Goal: Task Accomplishment & Management: Use online tool/utility

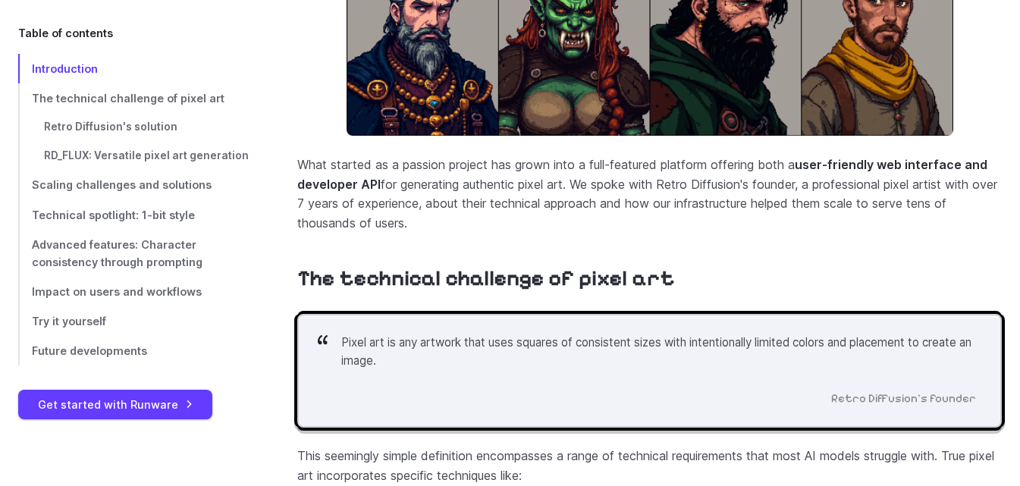
scroll to position [986, 0]
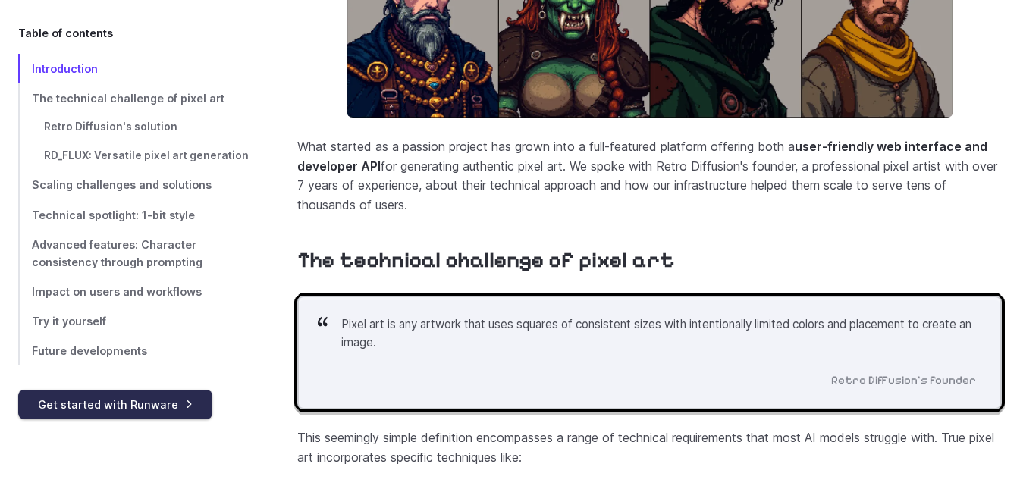
click at [187, 398] on link "Get started with Runware" at bounding box center [115, 405] width 194 height 30
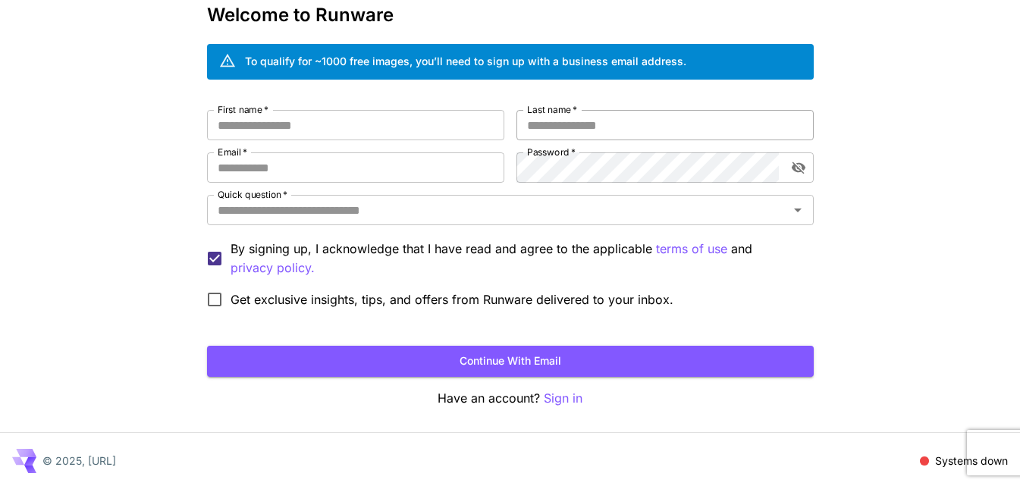
scroll to position [85, 0]
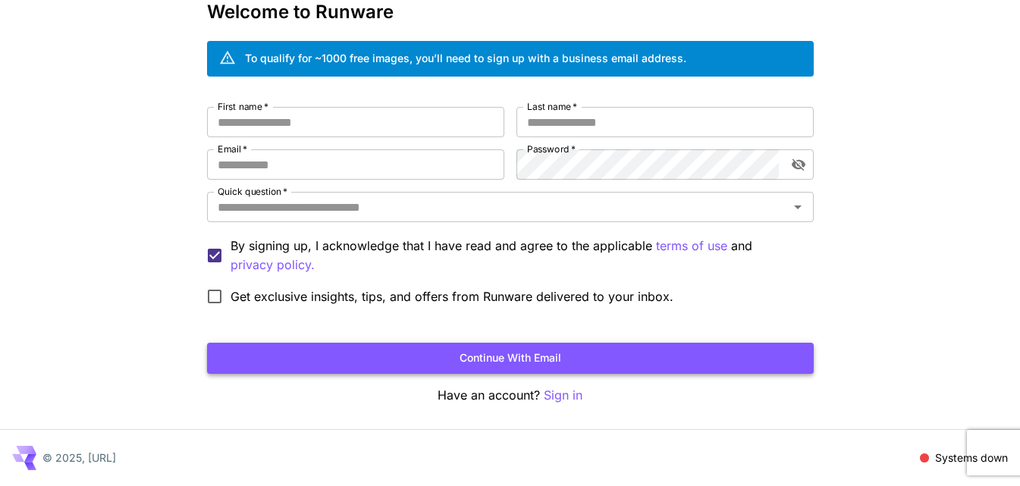
click at [559, 356] on button "Continue with email" at bounding box center [510, 358] width 606 height 31
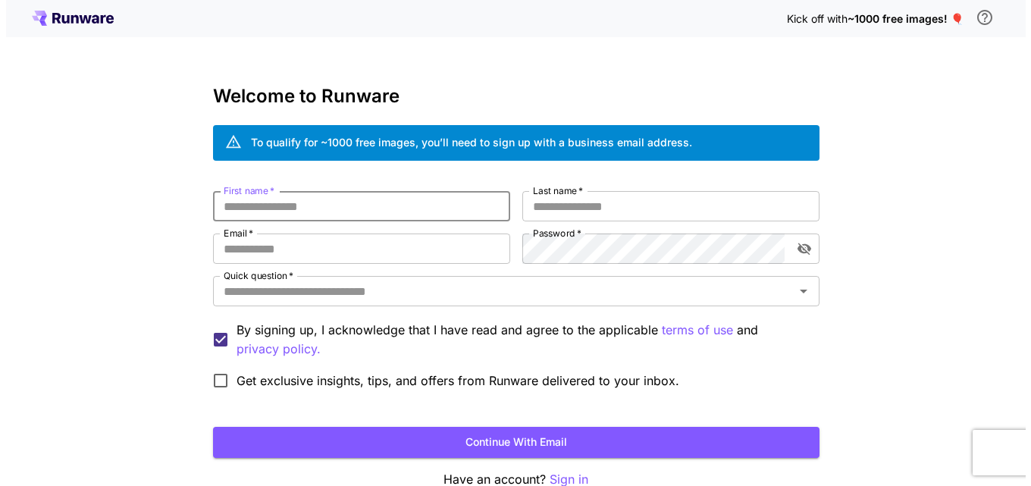
scroll to position [0, 0]
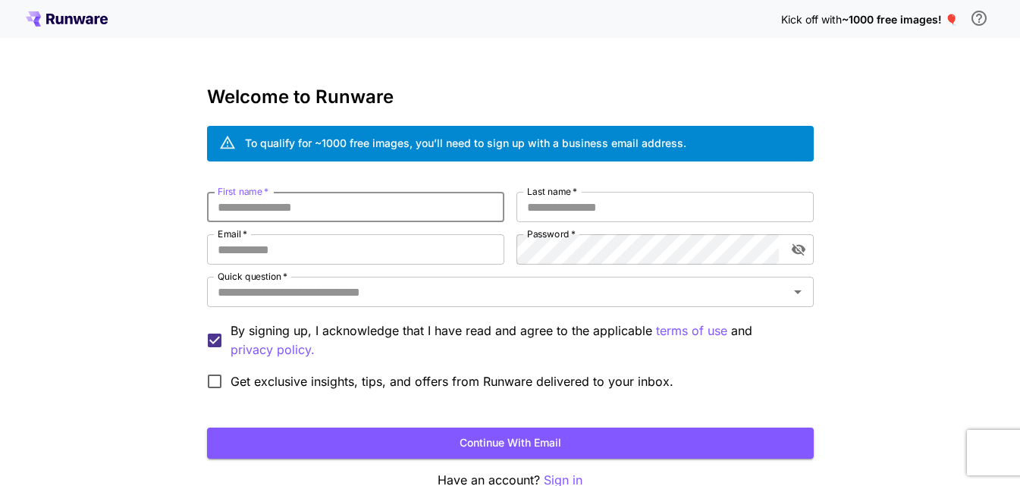
click at [86, 21] on icon at bounding box center [90, 20] width 8 height 8
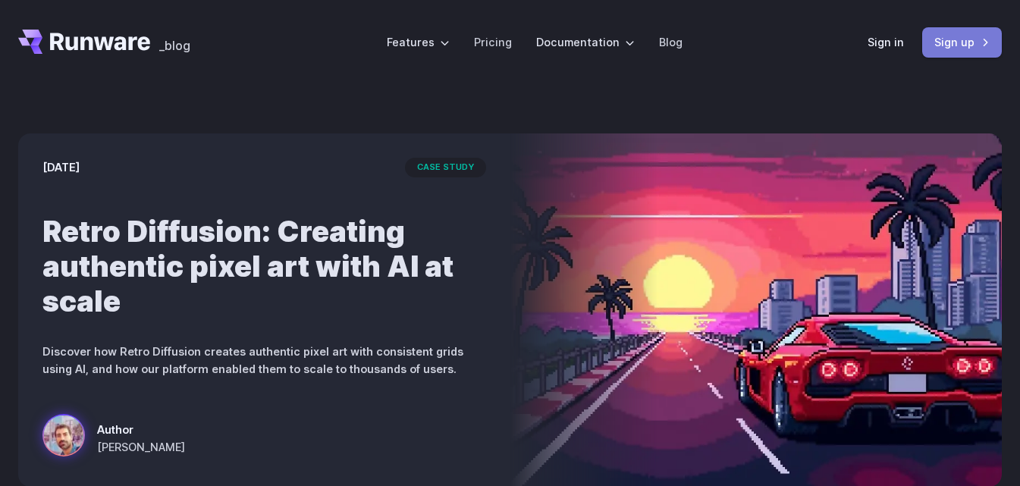
click at [954, 45] on link "Sign up" at bounding box center [962, 42] width 80 height 30
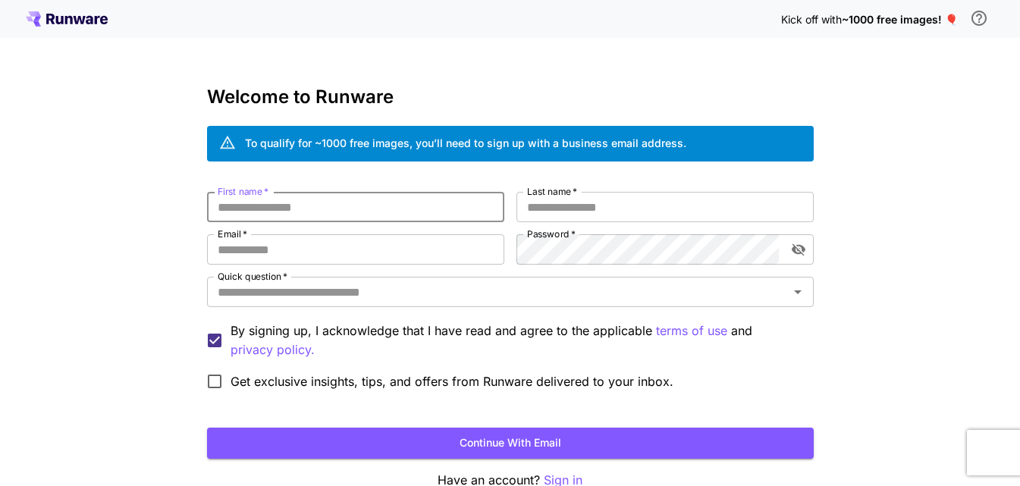
click at [415, 208] on input "First name   *" at bounding box center [355, 207] width 297 height 30
type input "*"
type input "*****"
click at [645, 201] on input "Last name   *" at bounding box center [664, 207] width 297 height 30
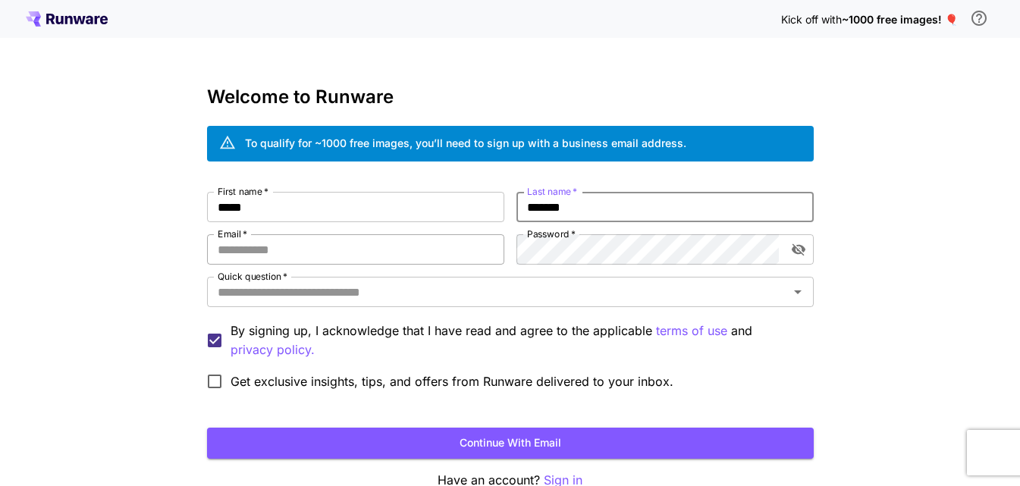
type input "*******"
click at [381, 257] on input "Email   *" at bounding box center [355, 249] width 297 height 30
type input "**********"
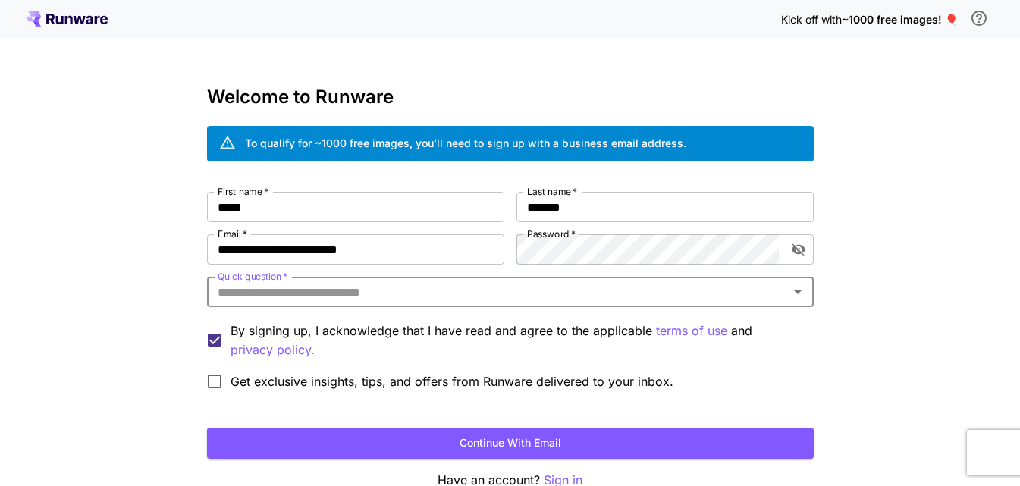
click at [453, 302] on div "Quick question   *" at bounding box center [510, 292] width 606 height 30
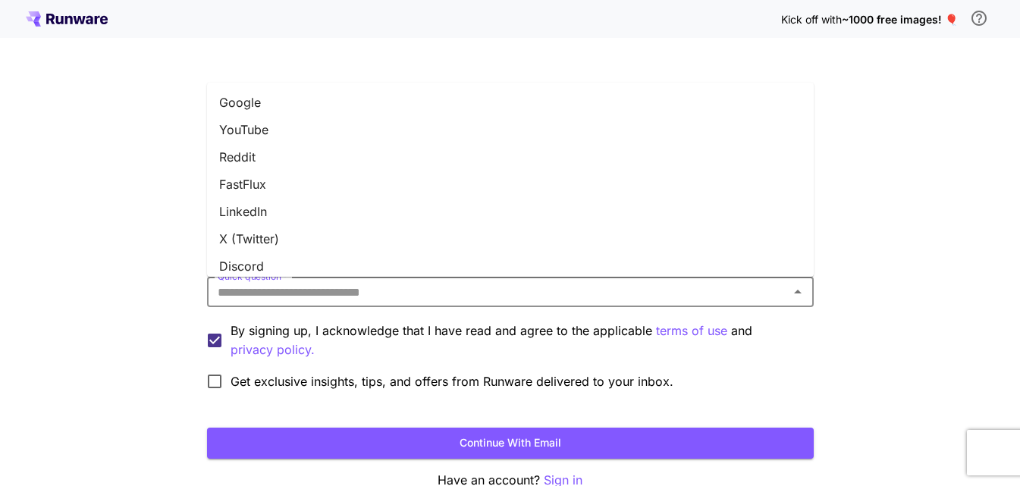
click at [411, 165] on li "Reddit" at bounding box center [510, 156] width 606 height 27
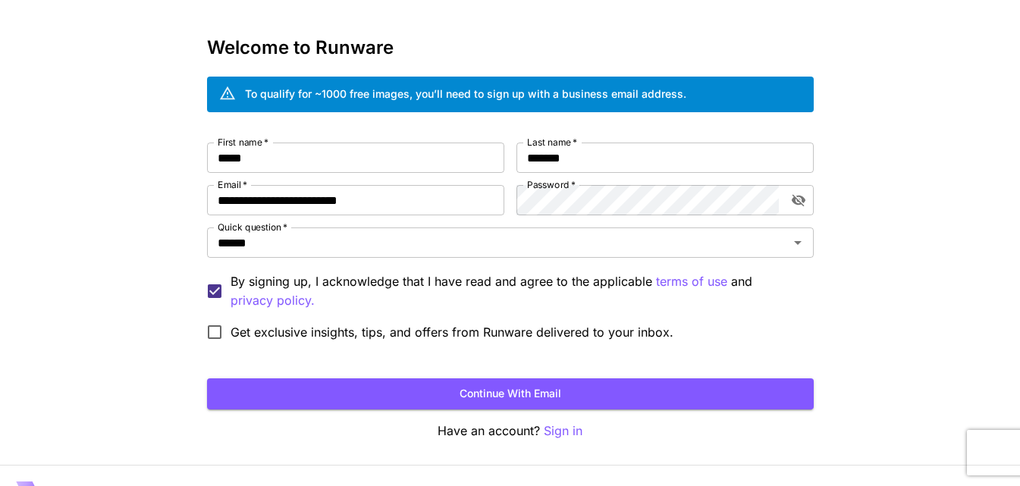
scroll to position [76, 0]
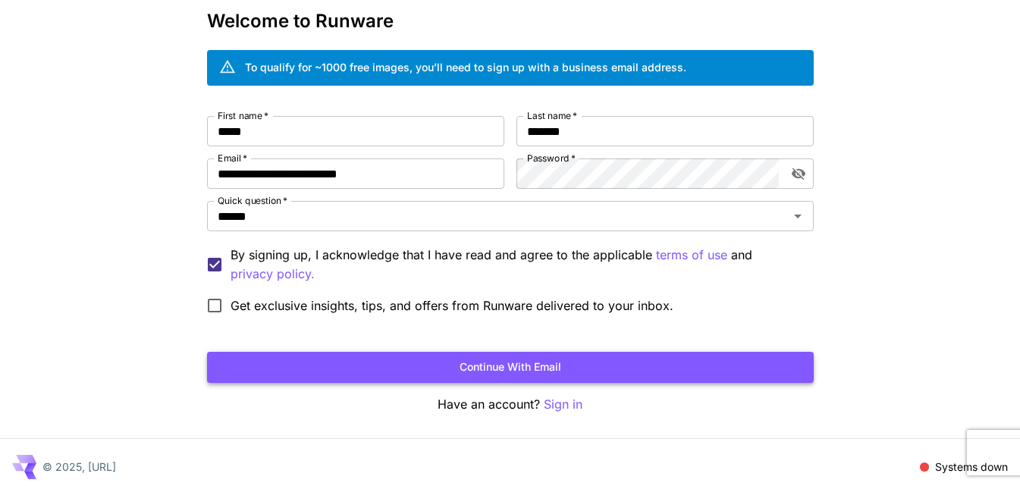
click at [392, 368] on button "Continue with email" at bounding box center [510, 367] width 606 height 31
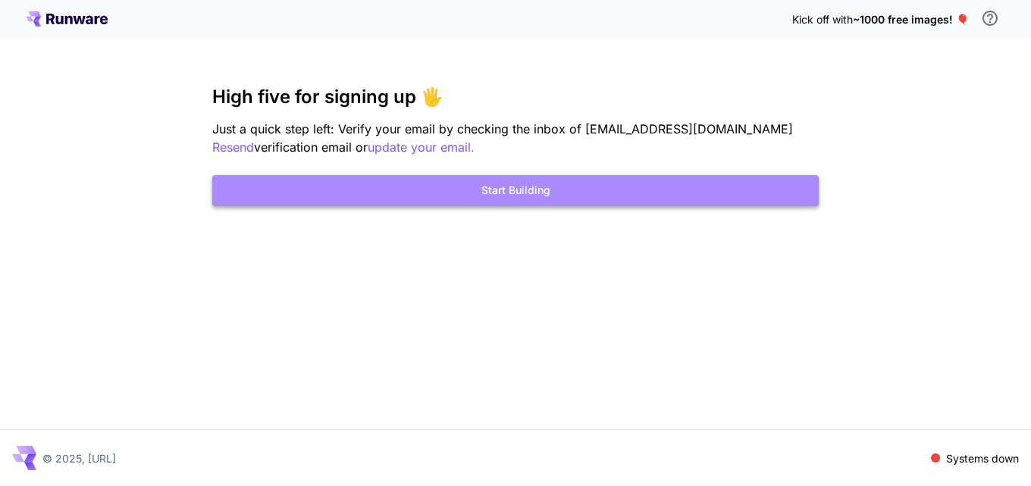
click at [407, 177] on button "Start Building" at bounding box center [515, 190] width 606 height 31
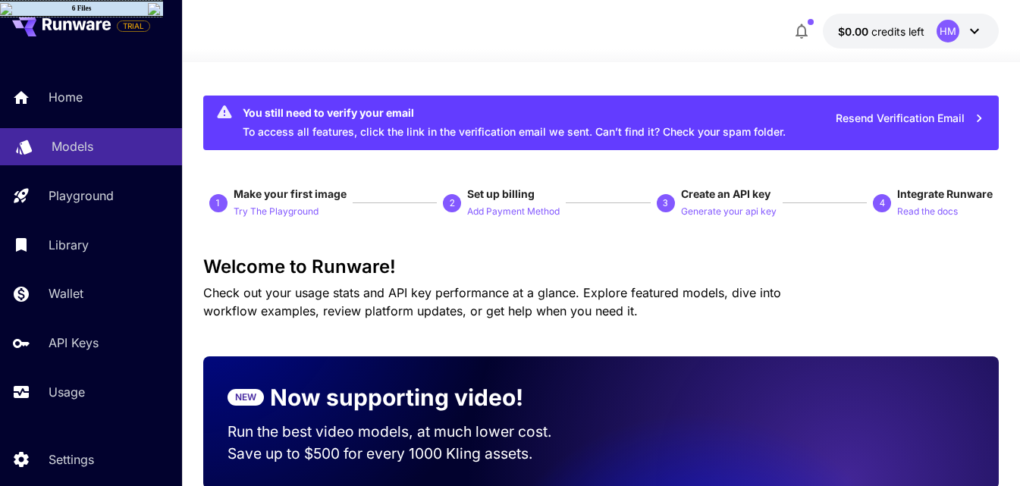
click at [86, 142] on p "Models" at bounding box center [73, 146] width 42 height 18
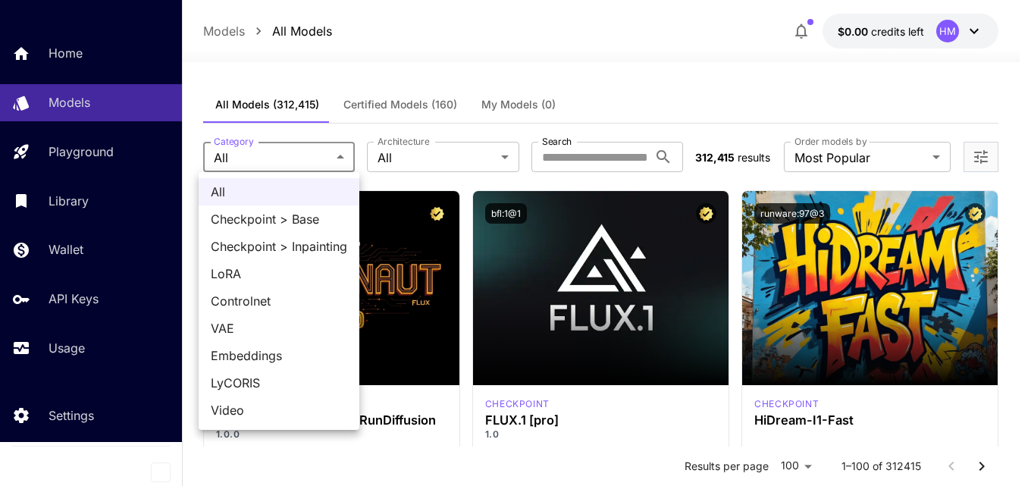
click at [395, 165] on div at bounding box center [515, 243] width 1031 height 486
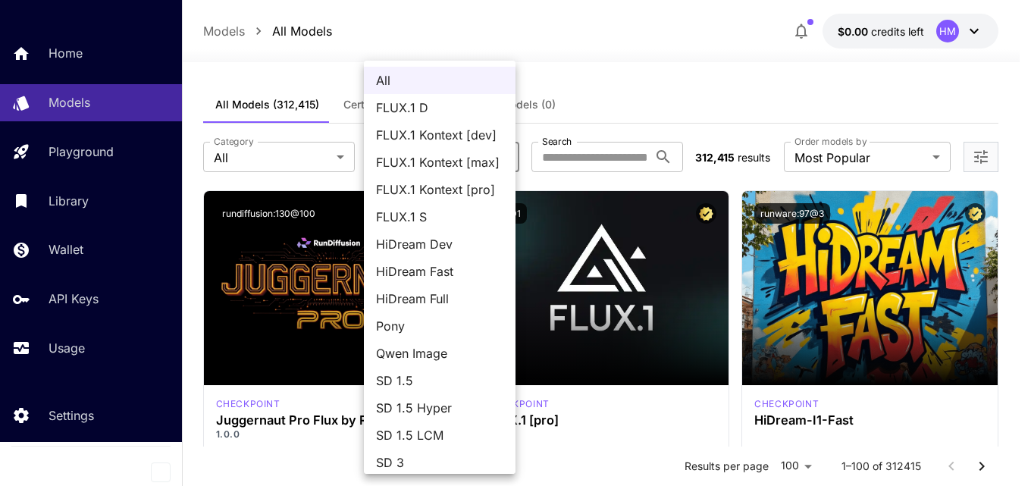
click at [561, 161] on div at bounding box center [515, 243] width 1031 height 486
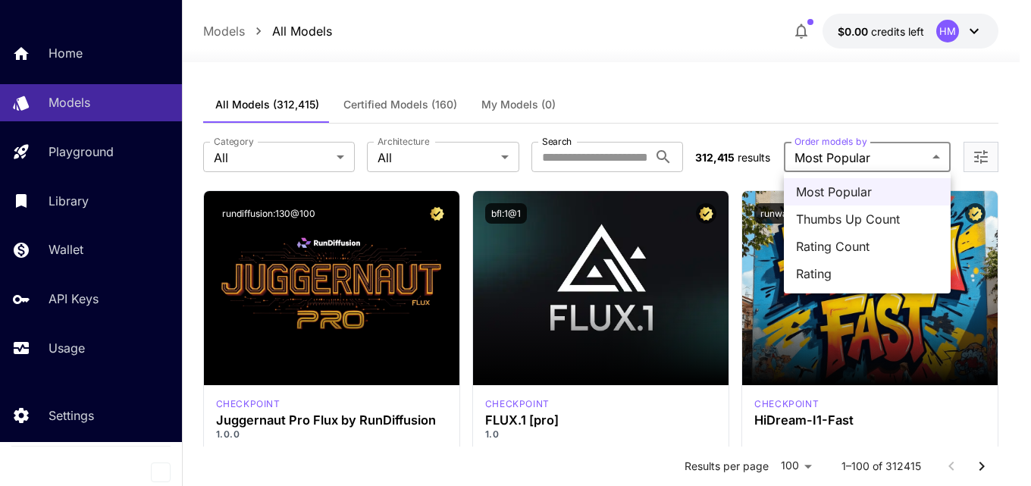
click at [897, 161] on div at bounding box center [515, 243] width 1031 height 486
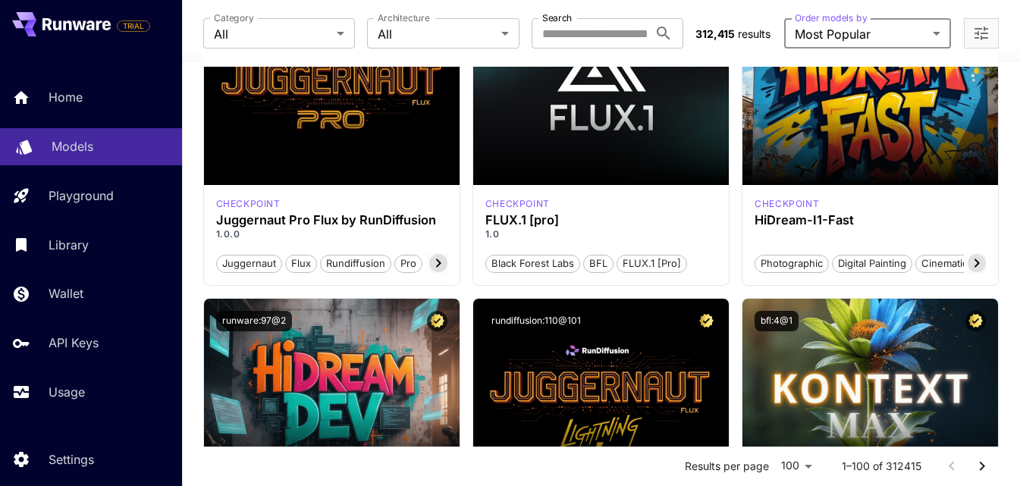
scroll to position [152, 0]
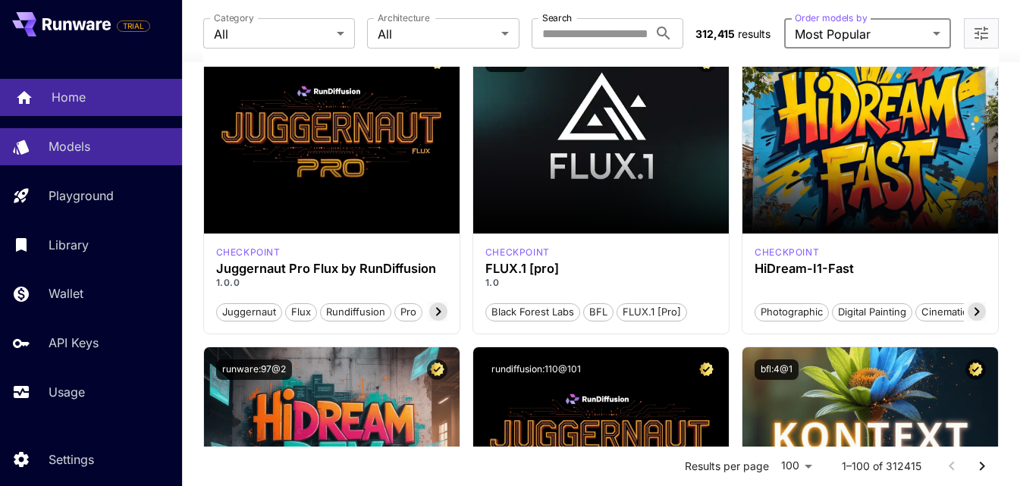
click at [111, 105] on div "Home" at bounding box center [111, 97] width 118 height 18
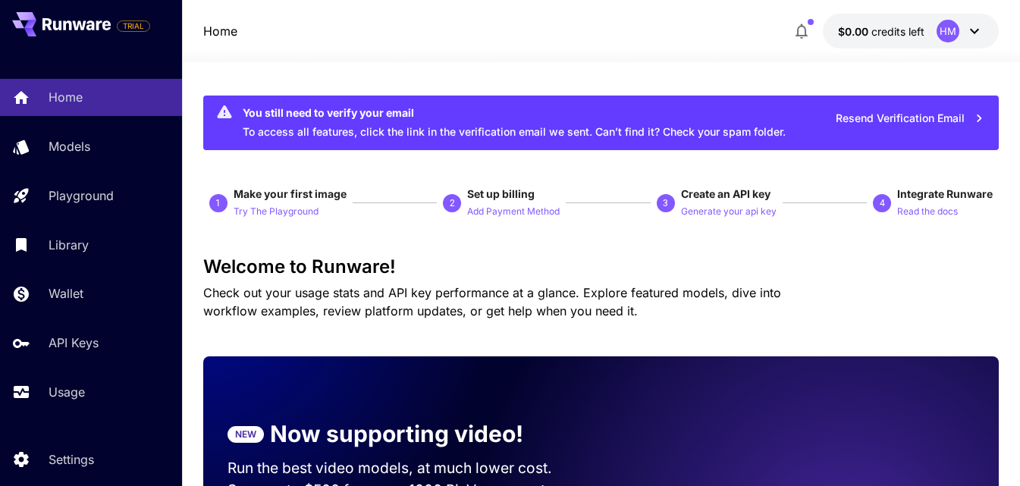
click at [96, 24] on icon at bounding box center [76, 24] width 68 height 12
click at [93, 17] on button at bounding box center [61, 24] width 99 height 24
click at [967, 32] on icon at bounding box center [974, 31] width 18 height 18
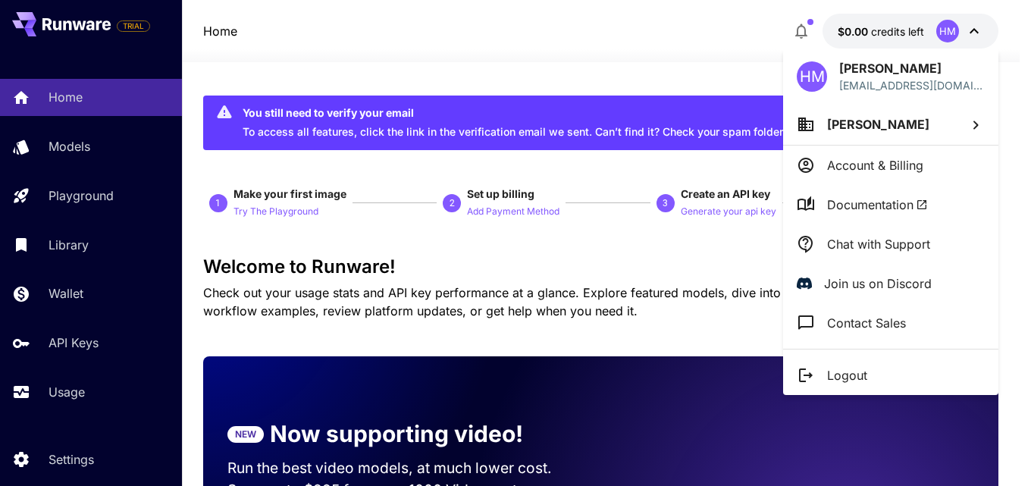
click at [966, 31] on div at bounding box center [515, 243] width 1031 height 486
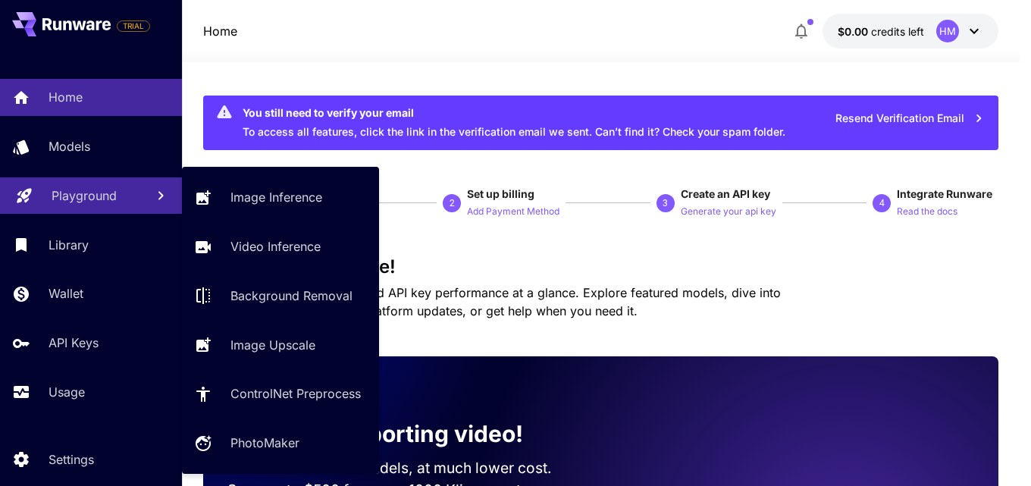
click at [84, 195] on p "Playground" at bounding box center [84, 195] width 65 height 18
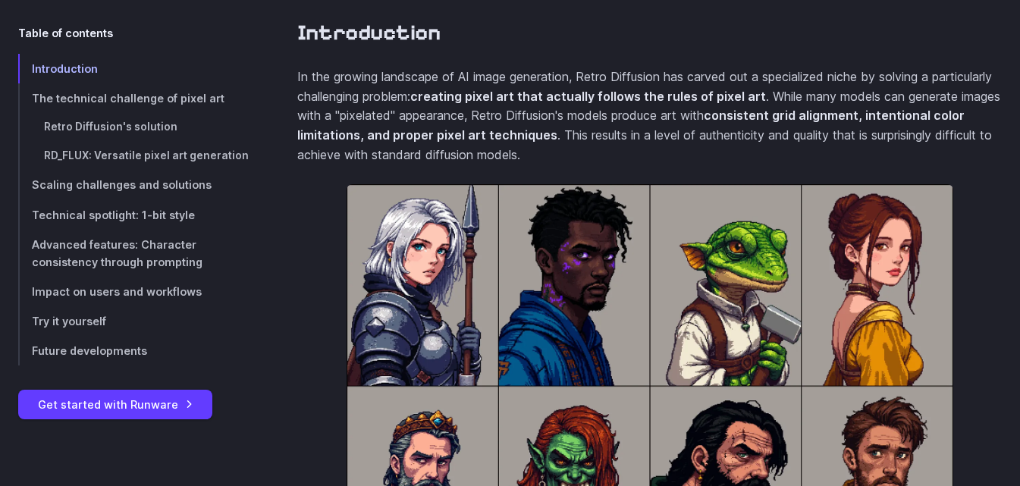
scroll to position [606, 0]
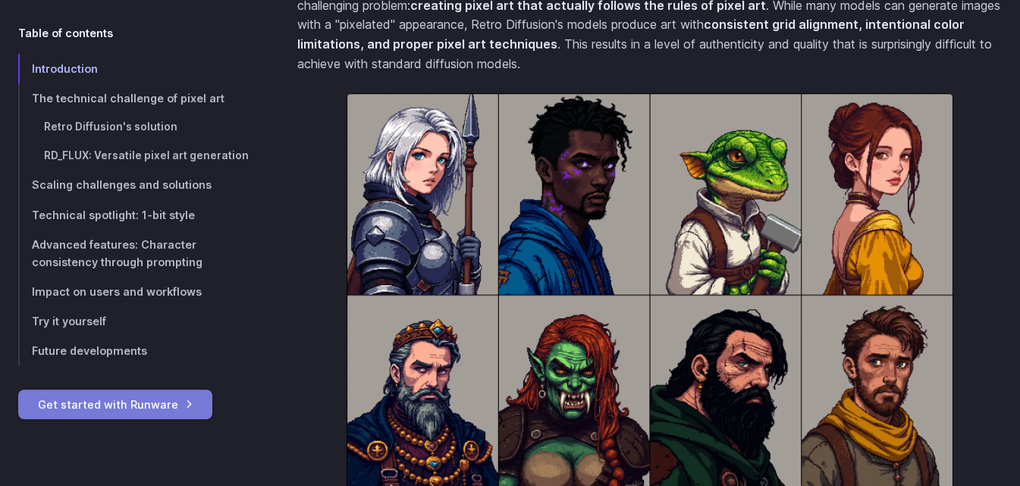
click at [149, 418] on link "Get started with Runware" at bounding box center [115, 405] width 194 height 30
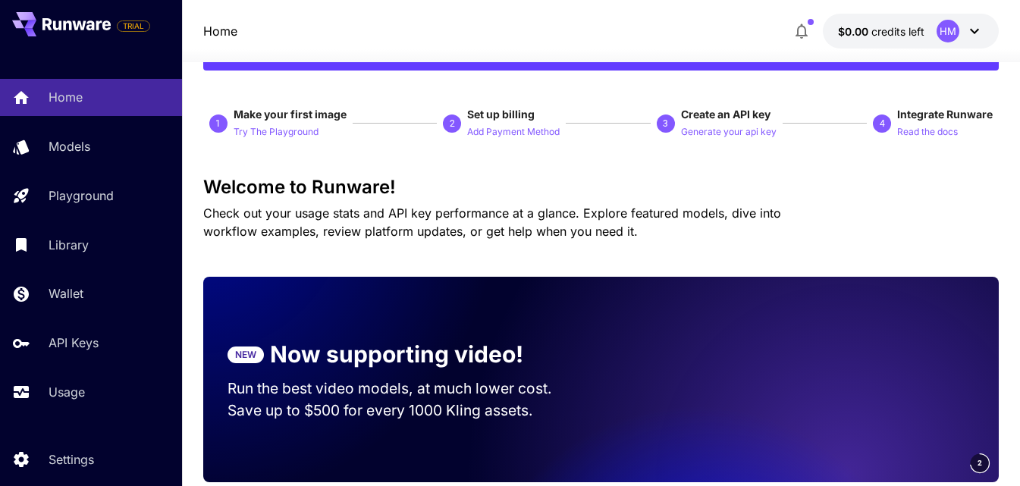
scroll to position [76, 0]
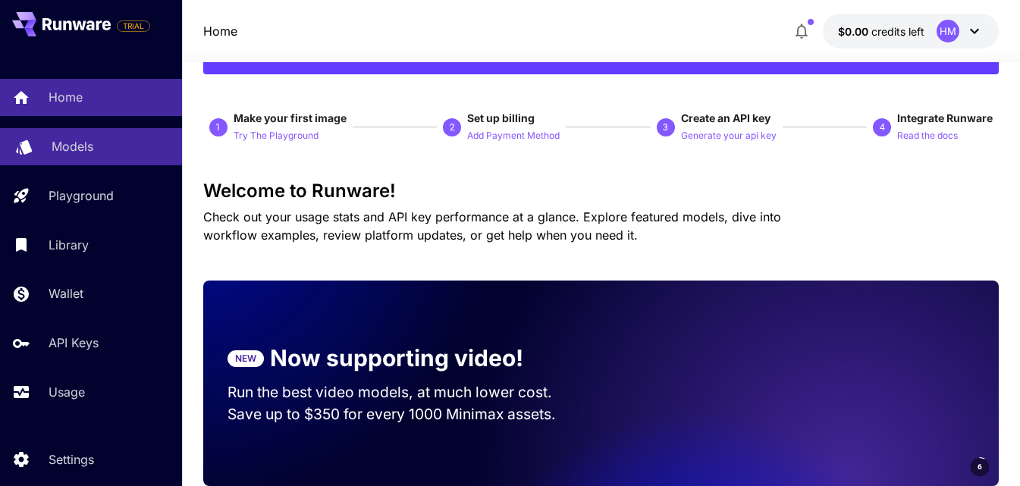
click at [92, 147] on p "Models" at bounding box center [73, 146] width 42 height 18
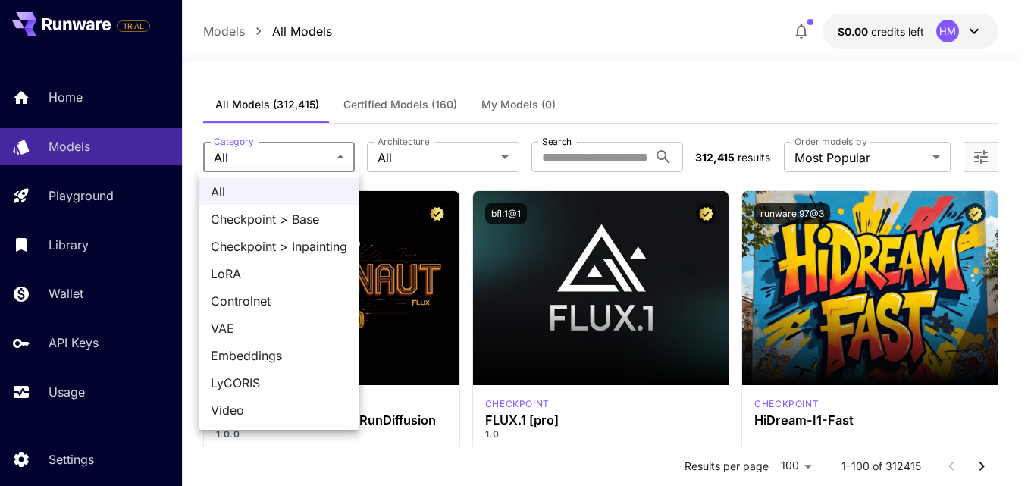
click at [413, 158] on div at bounding box center [515, 243] width 1031 height 486
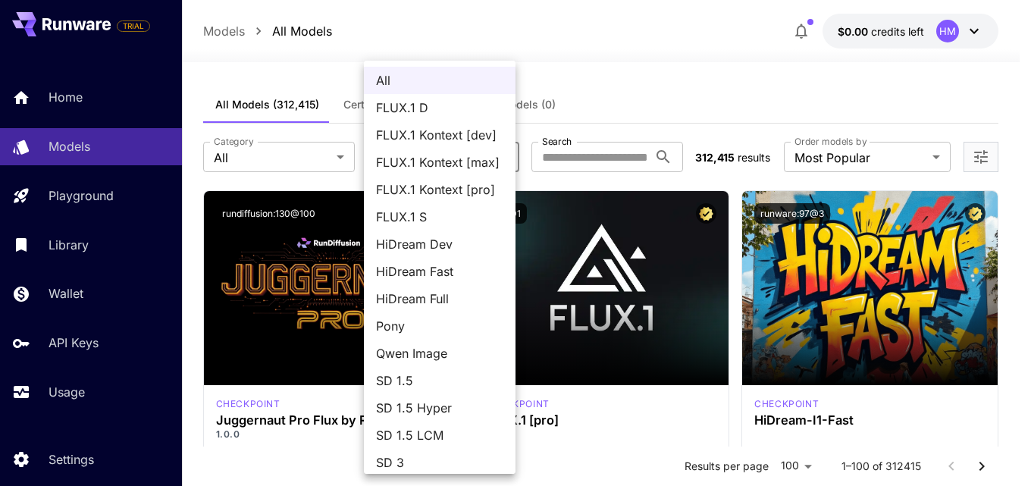
click at [617, 63] on div at bounding box center [515, 243] width 1031 height 486
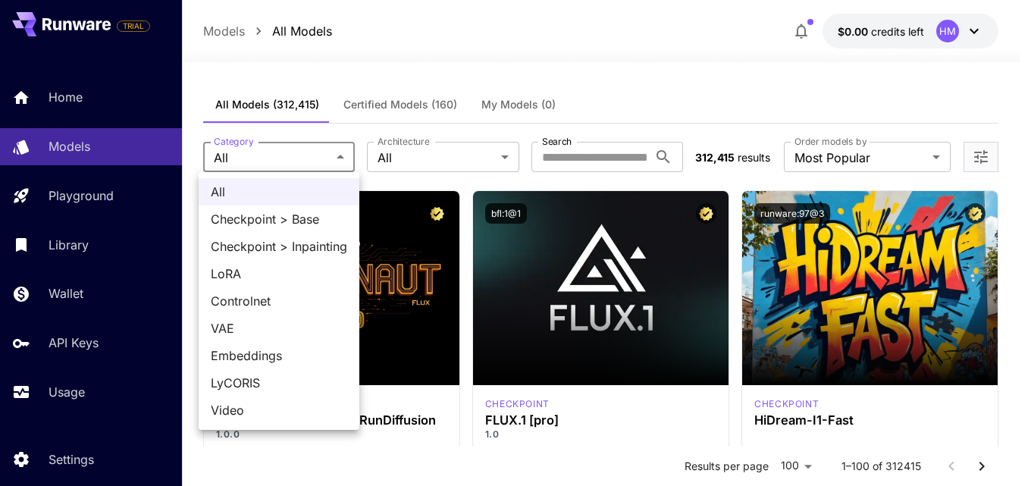
click at [512, 53] on div at bounding box center [515, 243] width 1031 height 486
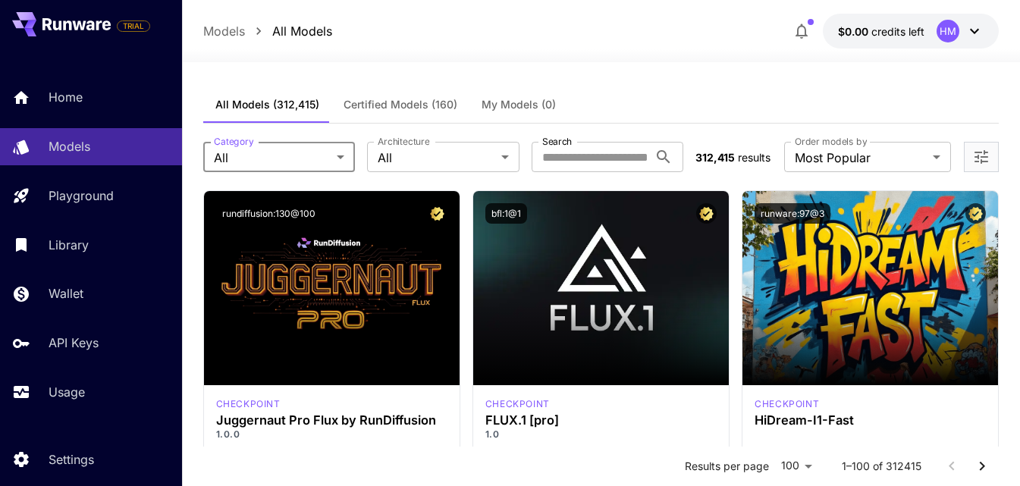
click at [410, 111] on button "Certified Models (160)" at bounding box center [400, 104] width 138 height 36
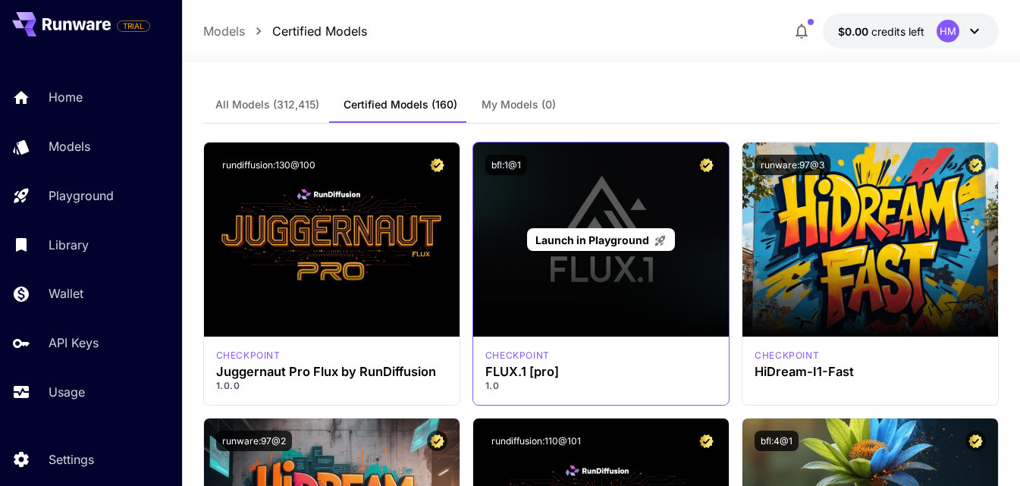
click at [555, 225] on div "Launch in Playground" at bounding box center [600, 240] width 255 height 194
click at [592, 246] on p "Launch in Playground" at bounding box center [600, 240] width 131 height 16
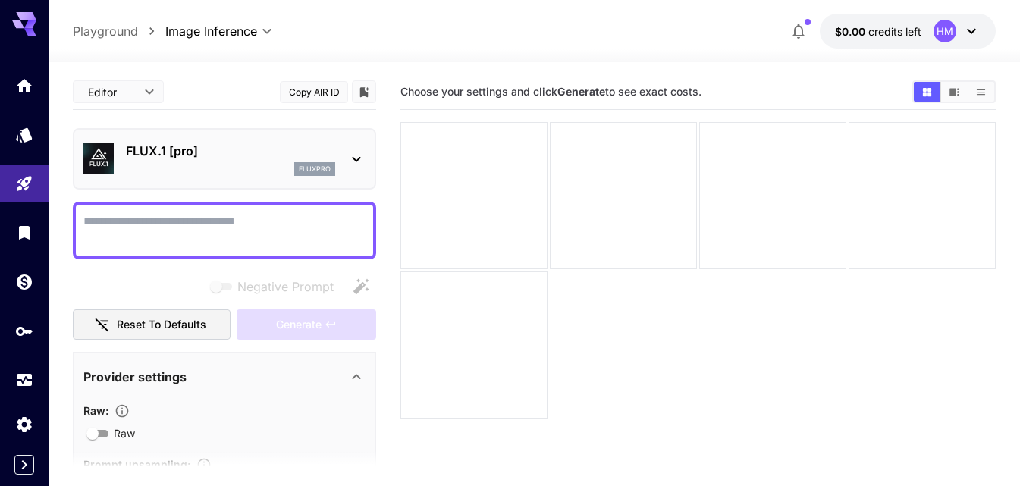
paste textarea "**********"
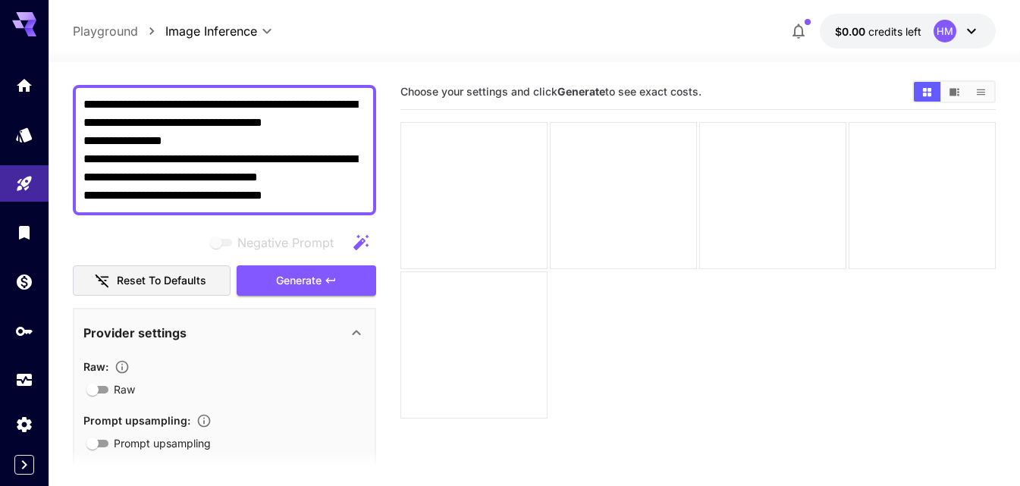
scroll to position [152, 0]
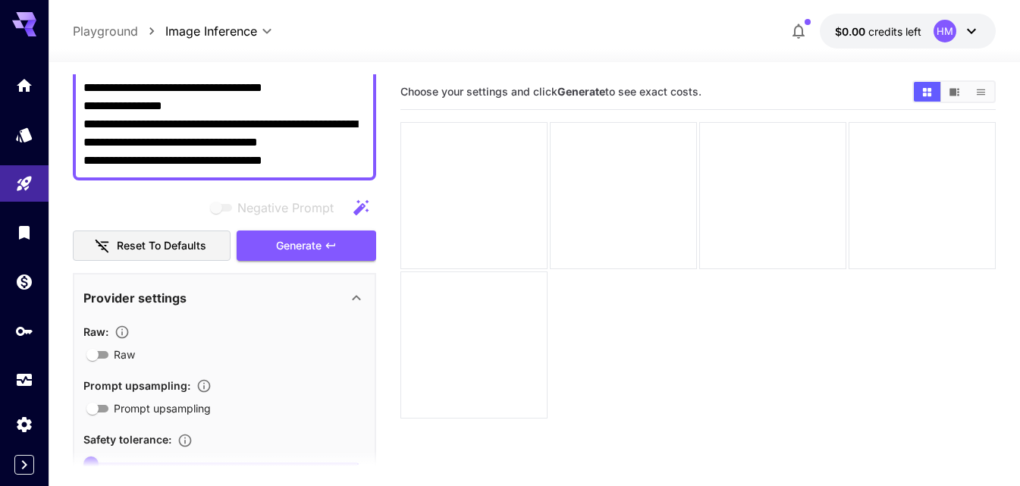
paste textarea "**********"
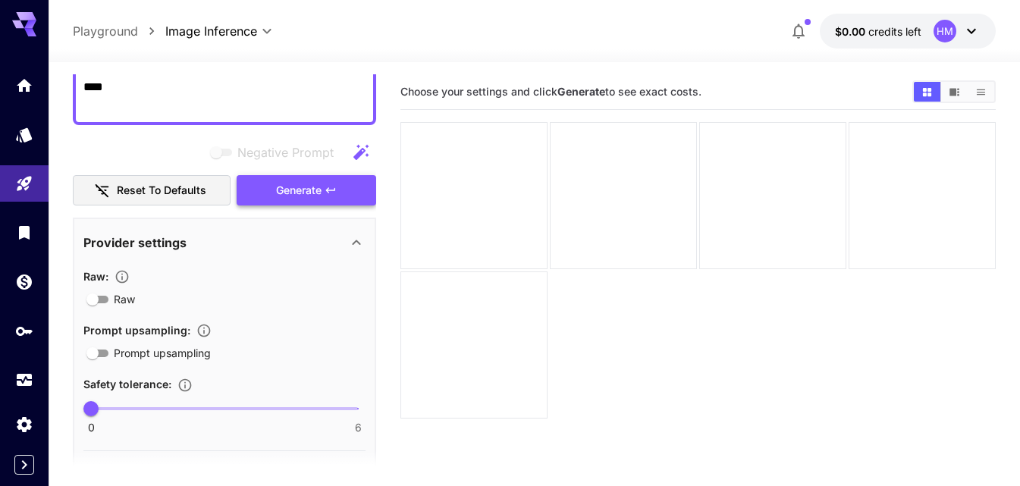
scroll to position [288, 0]
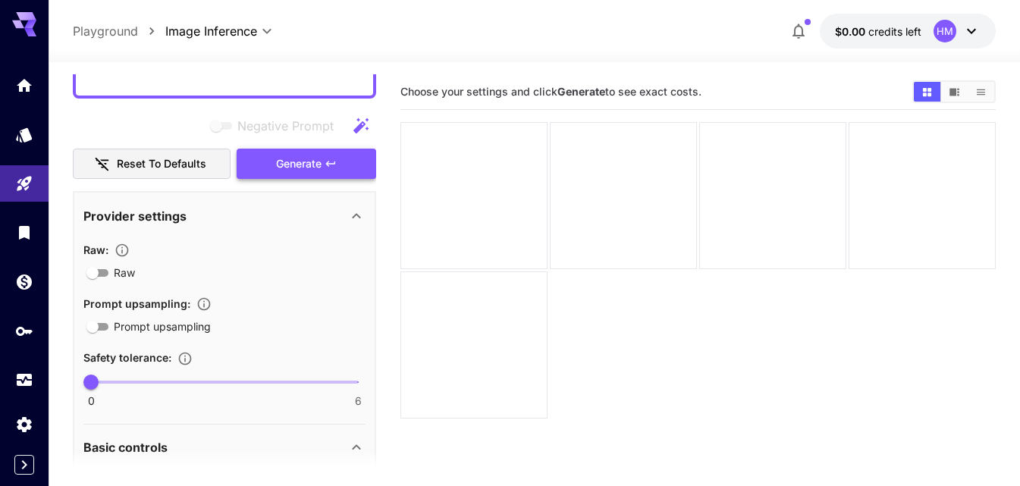
type textarea "**********"
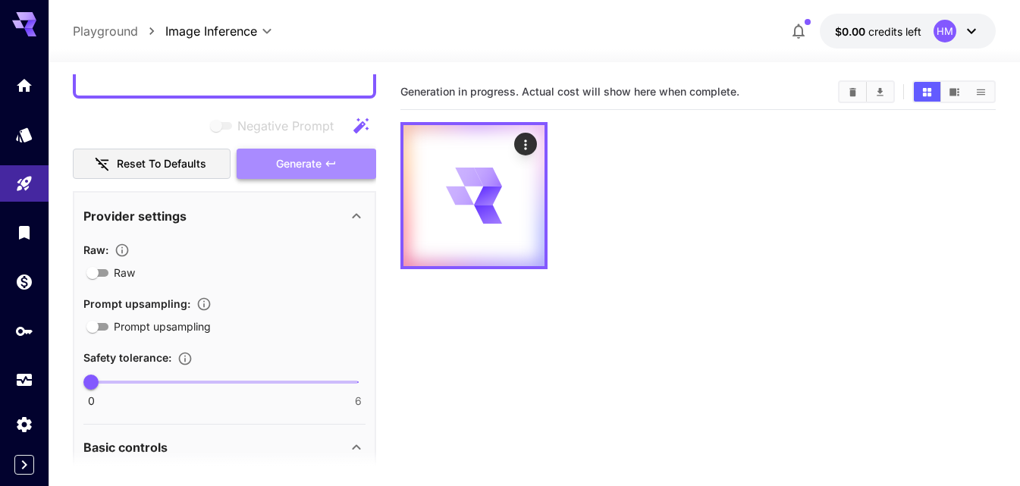
click at [306, 176] on button "Generate" at bounding box center [306, 164] width 139 height 31
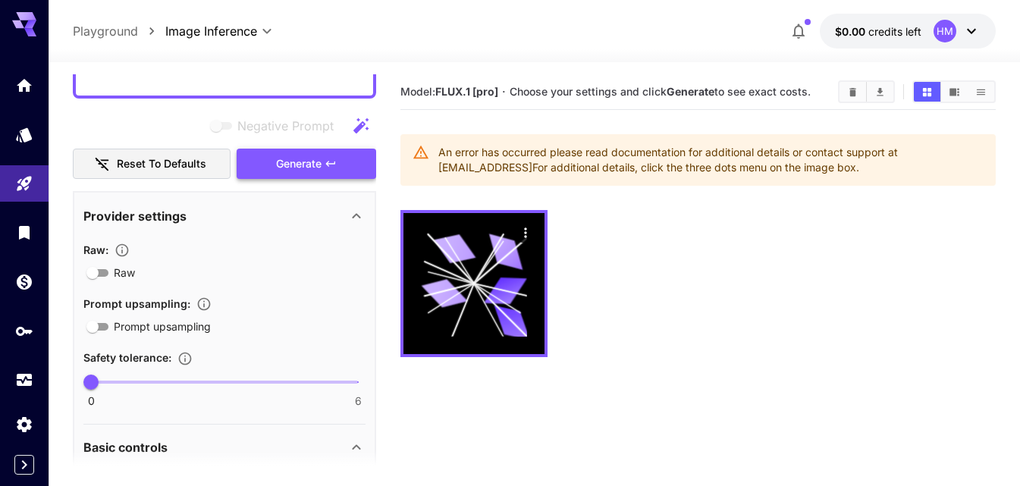
click at [316, 165] on span "Generate" at bounding box center [298, 164] width 45 height 19
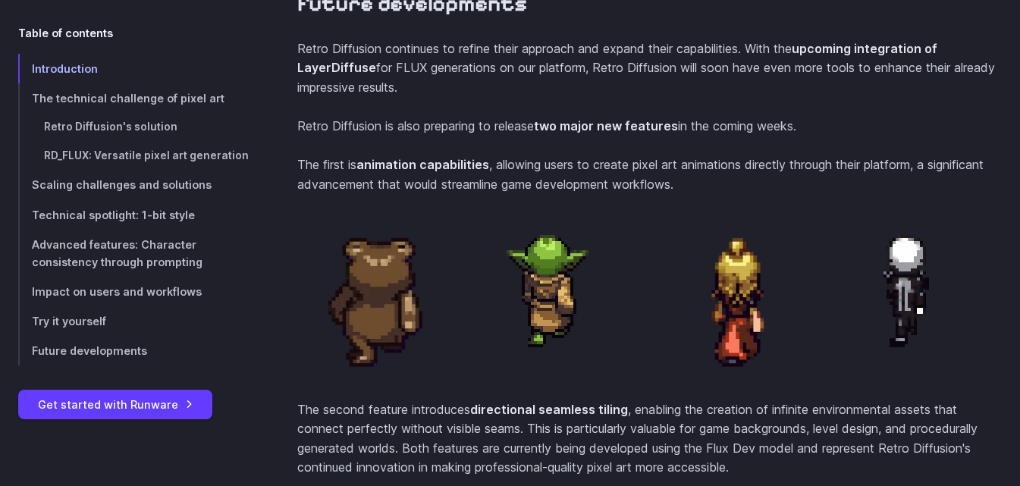
scroll to position [6202, 0]
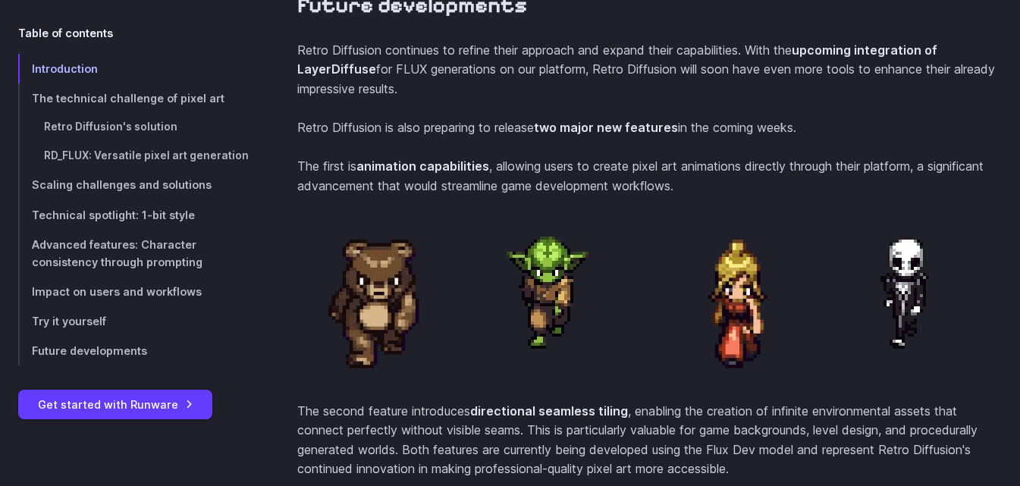
click at [569, 287] on img at bounding box center [549, 288] width 146 height 146
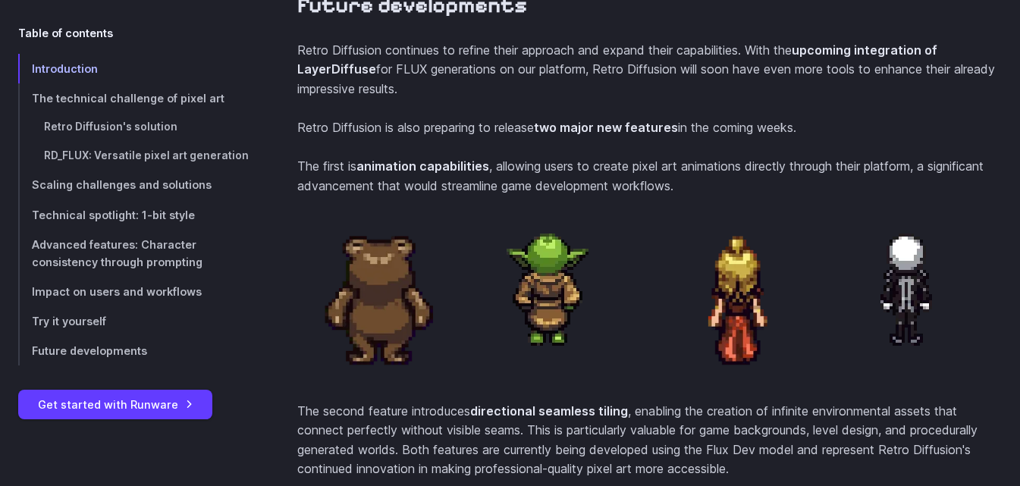
click at [569, 287] on img at bounding box center [549, 288] width 146 height 146
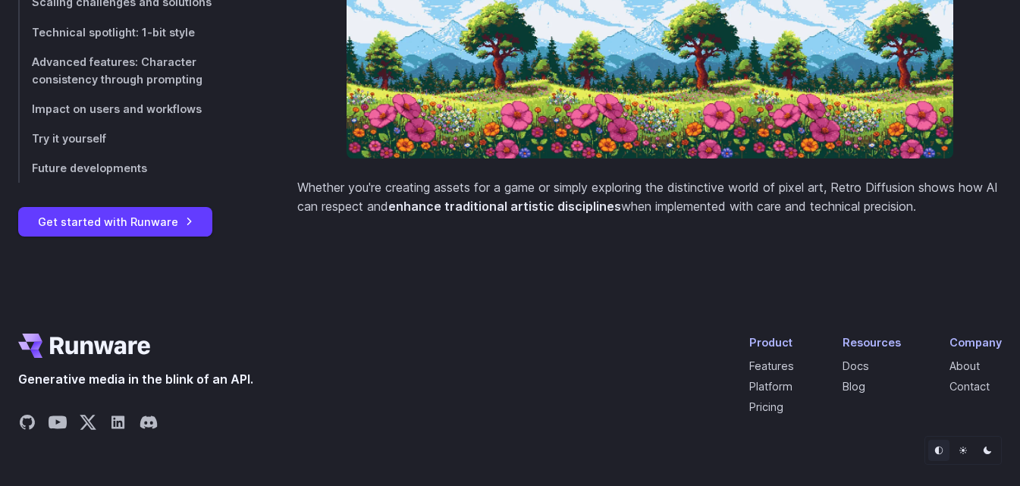
scroll to position [6808, 0]
